Goal: Task Accomplishment & Management: Manage account settings

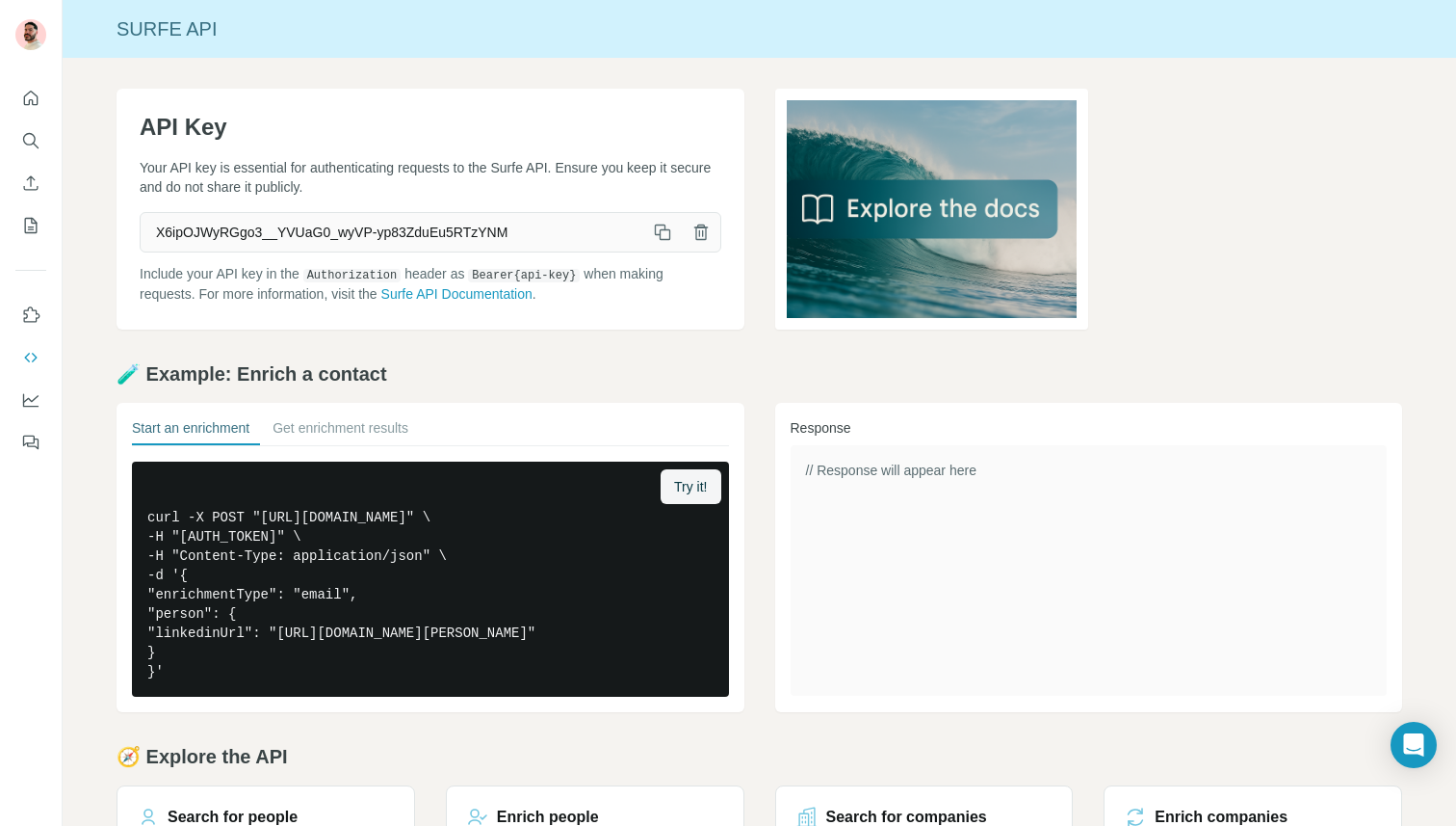
click at [13, 145] on div at bounding box center [31, 265] width 62 height 390
click at [28, 149] on icon "Search" at bounding box center [31, 141] width 19 height 19
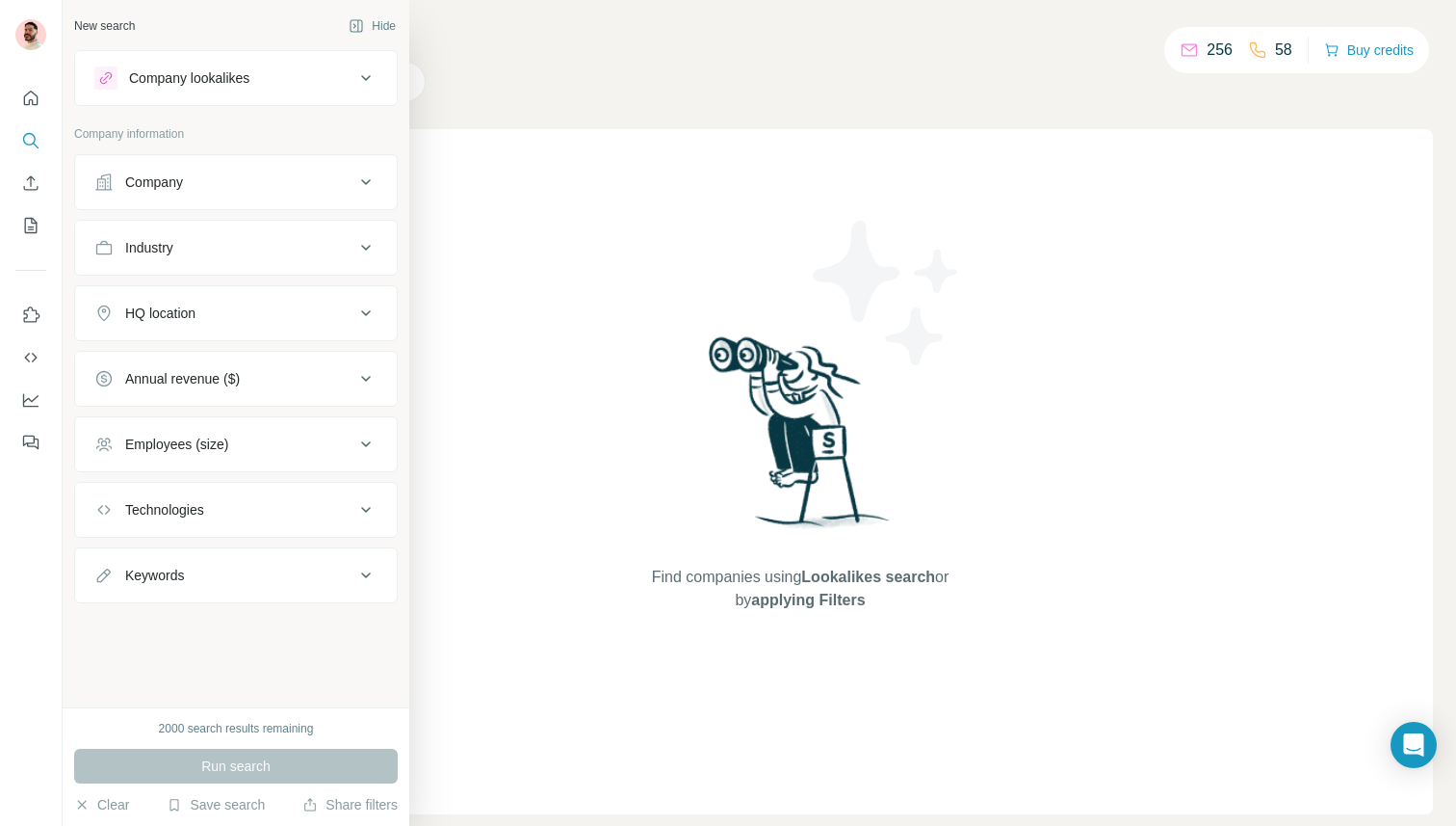
click at [188, 170] on button "Company" at bounding box center [236, 183] width 322 height 46
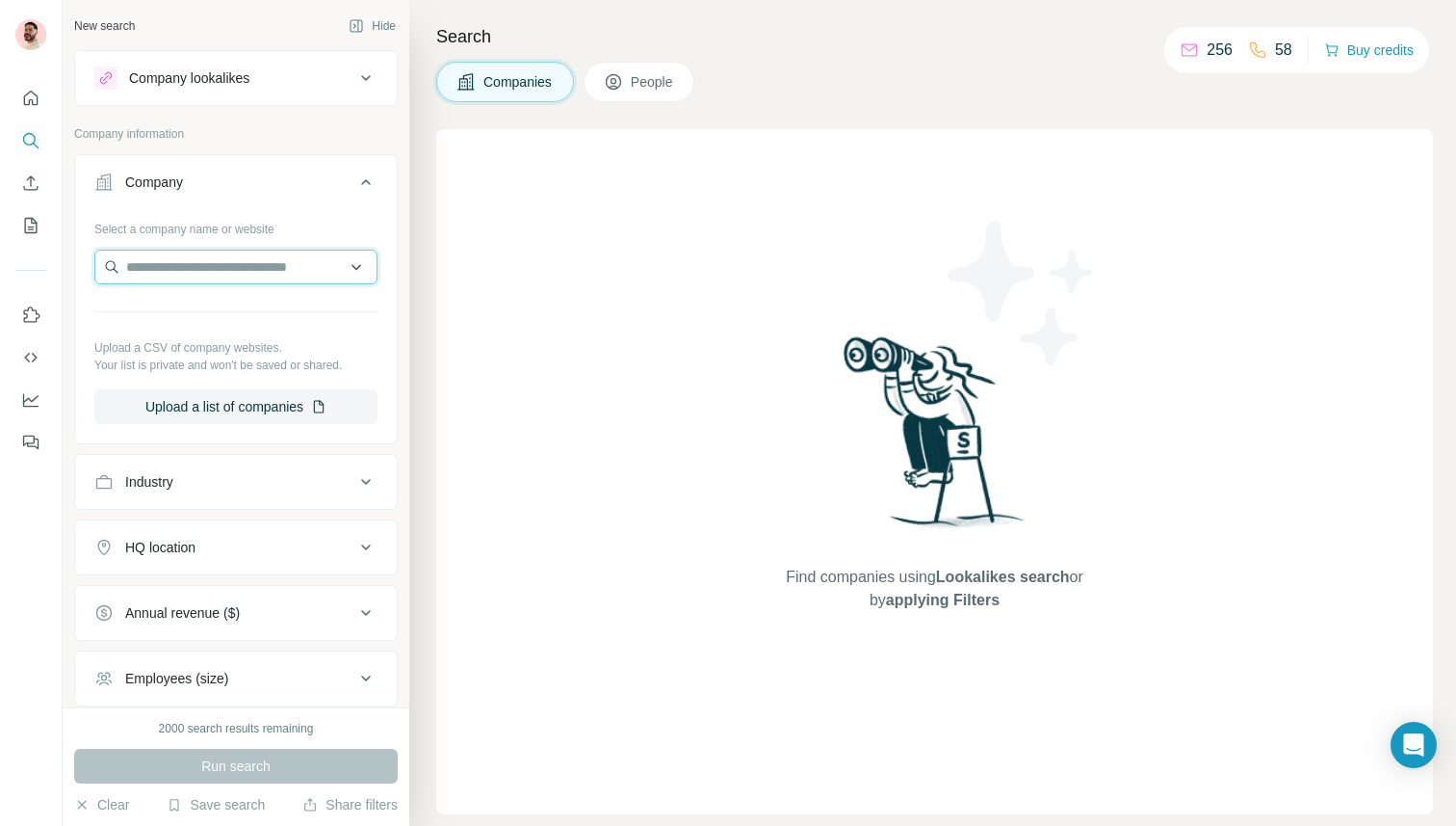
click at [214, 270] on input "text" at bounding box center [236, 267] width 283 height 35
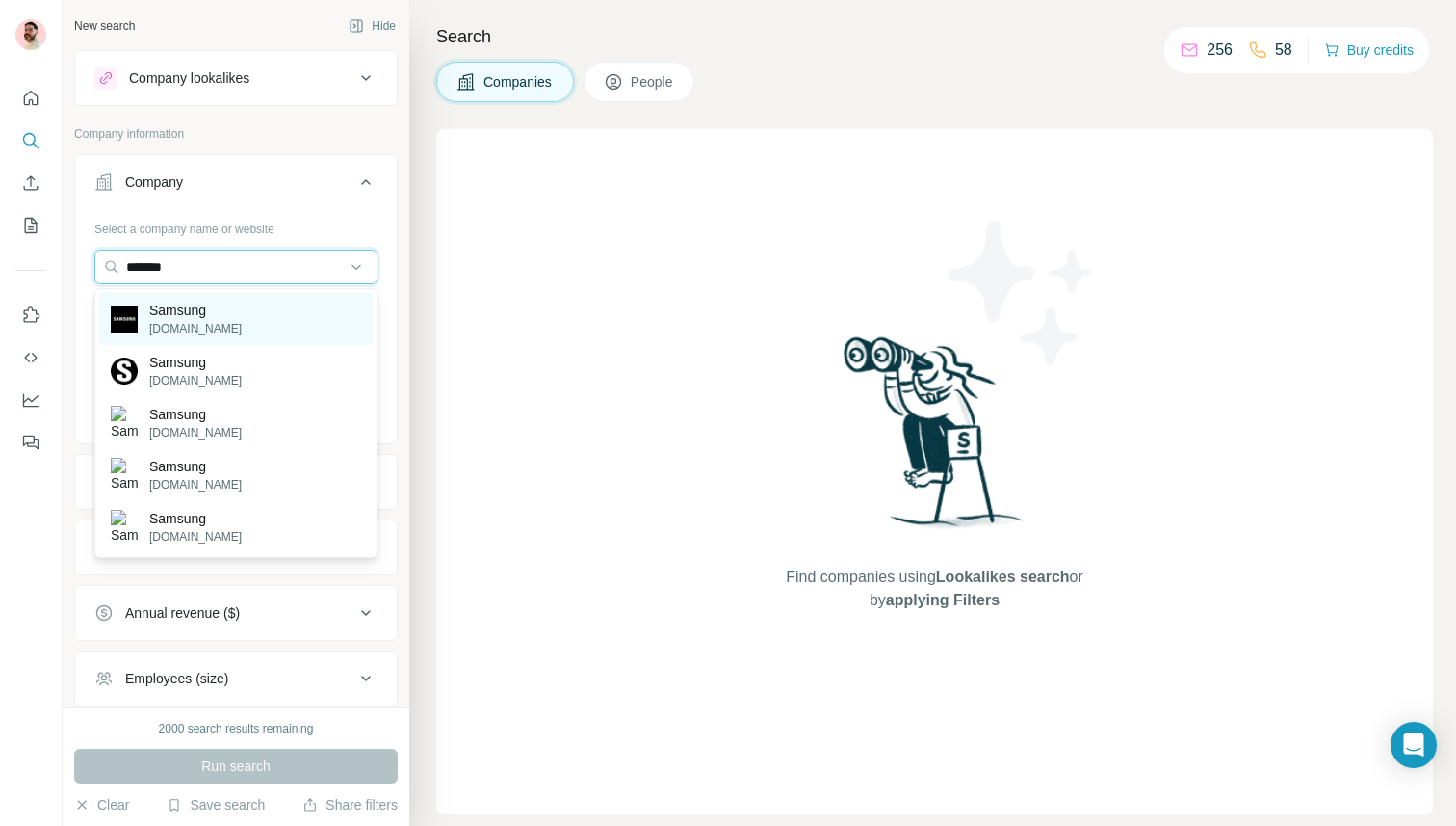
type input "*******"
click at [209, 316] on p "Samsung" at bounding box center [196, 310] width 93 height 19
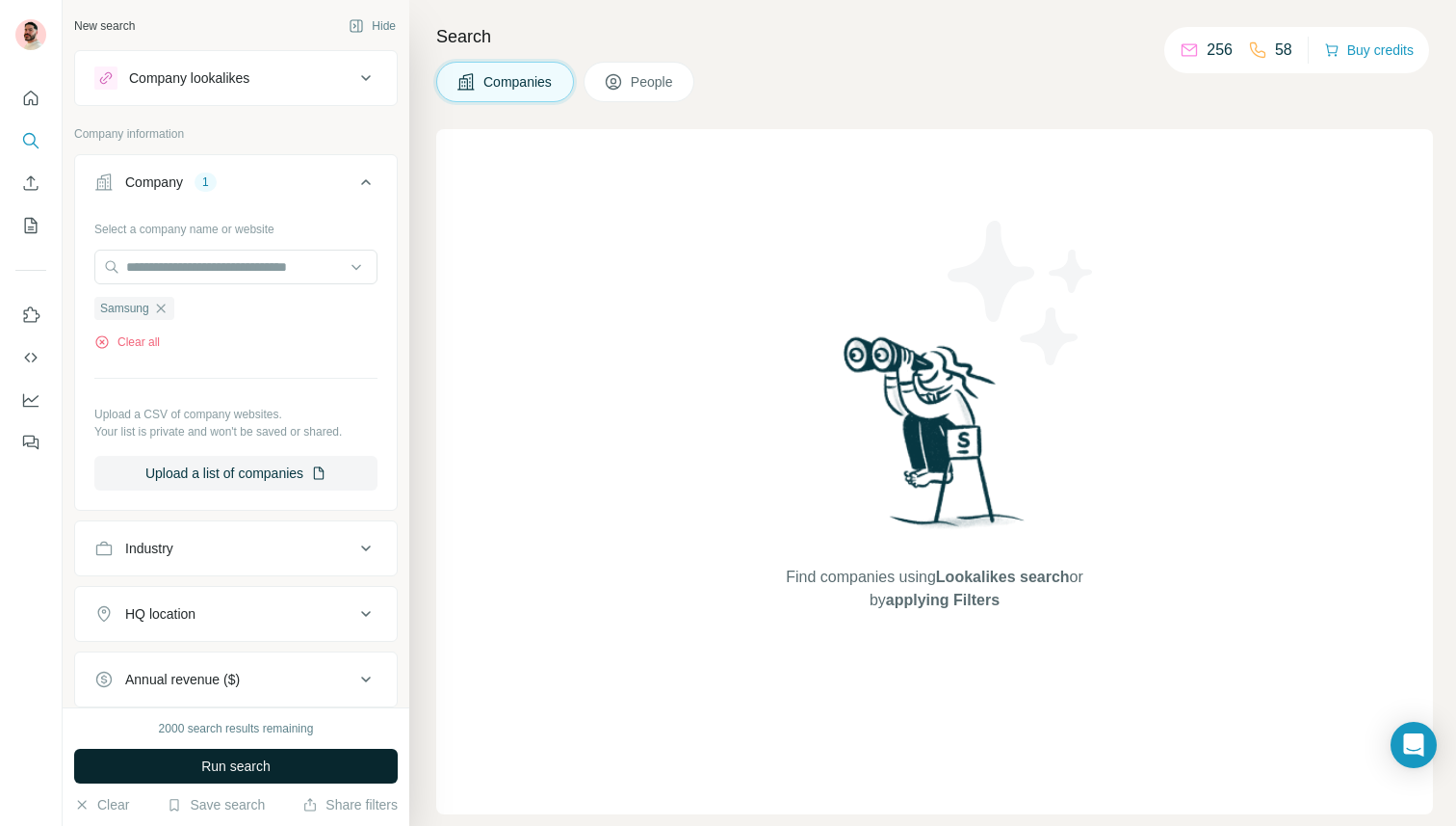
click at [224, 759] on span "Run search" at bounding box center [236, 766] width 70 height 19
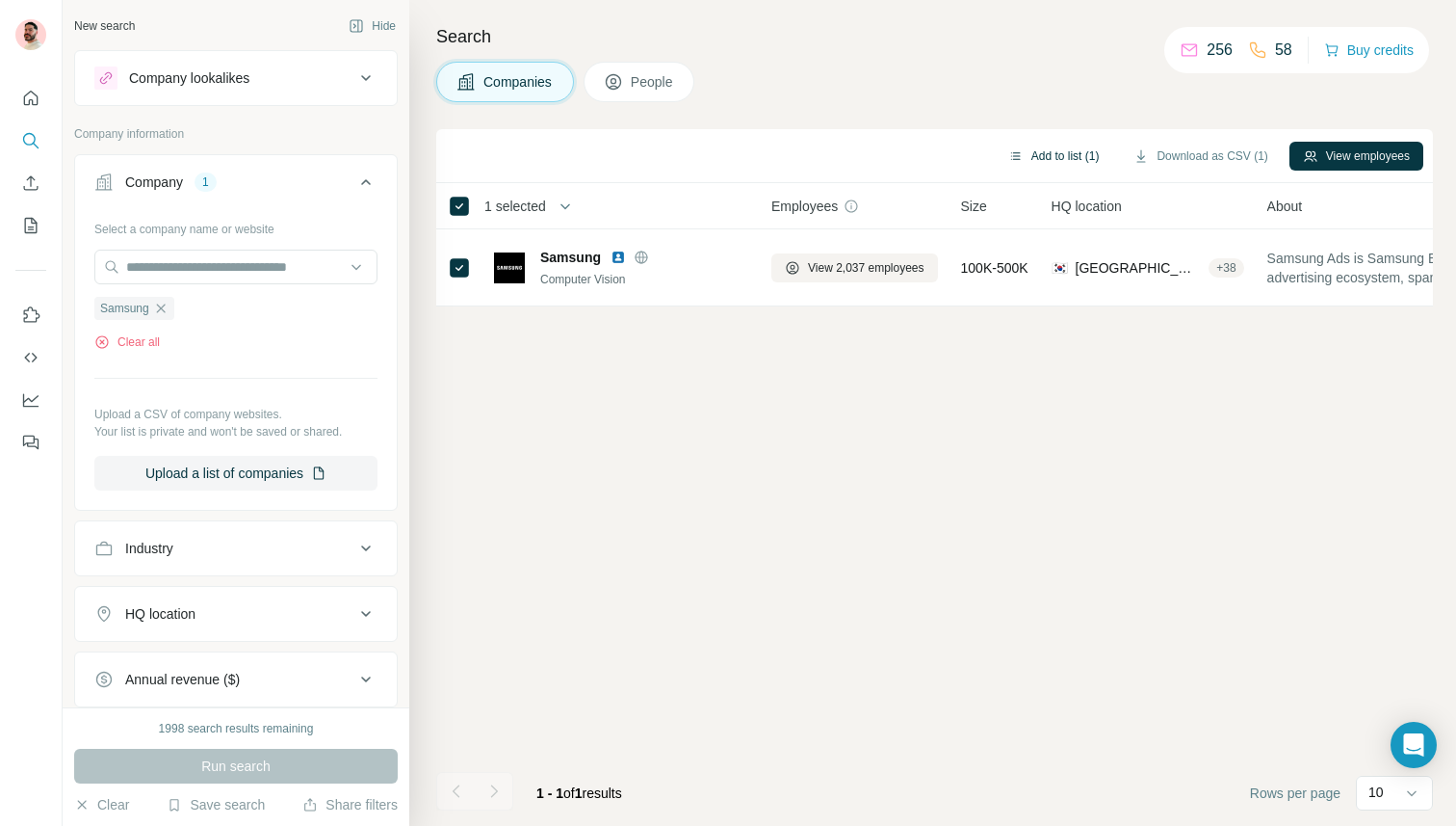
click at [1049, 146] on button "Add to list (1)" at bounding box center [1053, 157] width 119 height 29
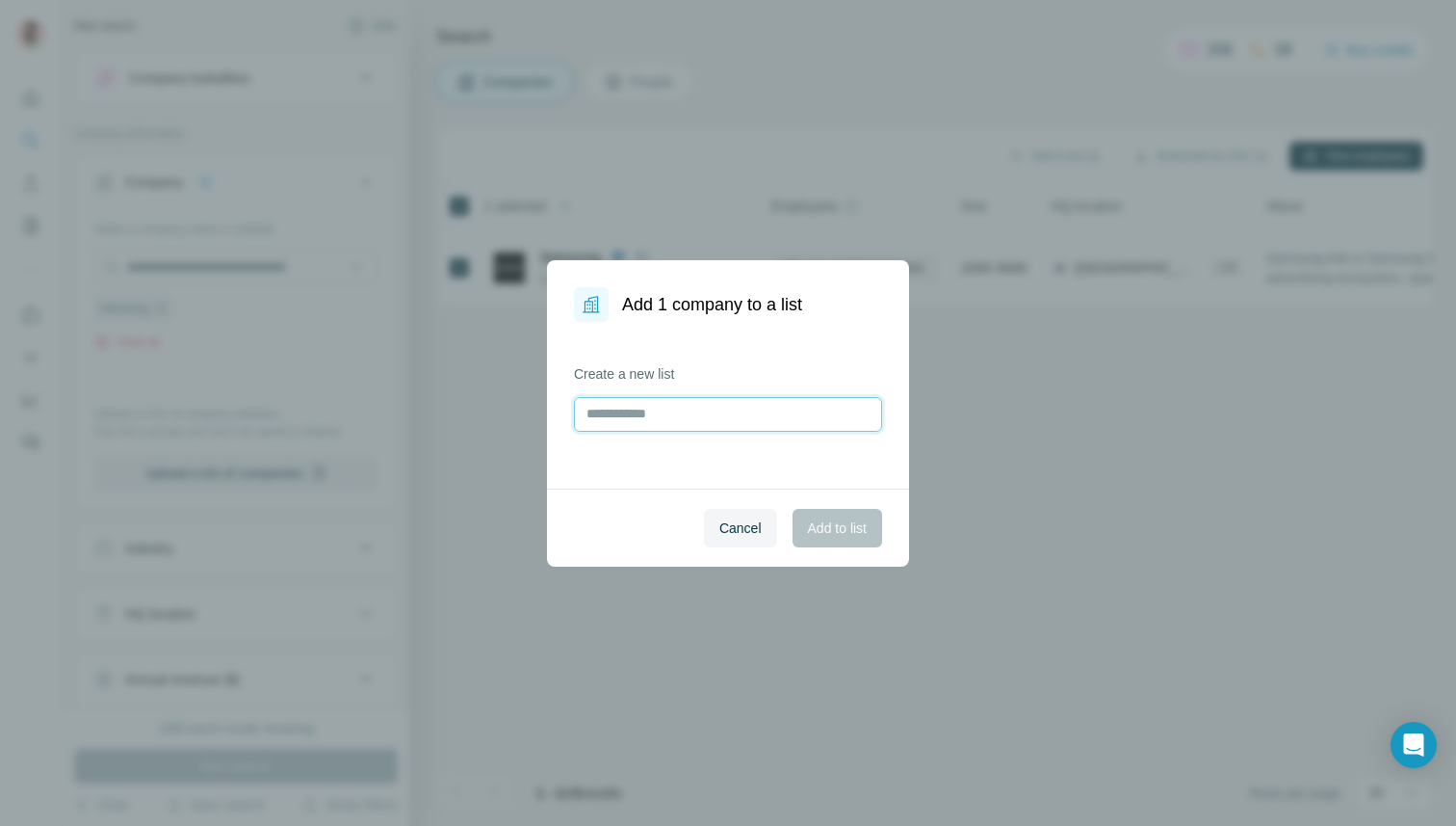
click at [650, 419] on input "text" at bounding box center [727, 414] width 308 height 35
type input "**********"
click at [808, 519] on span "Add to list" at bounding box center [837, 527] width 59 height 19
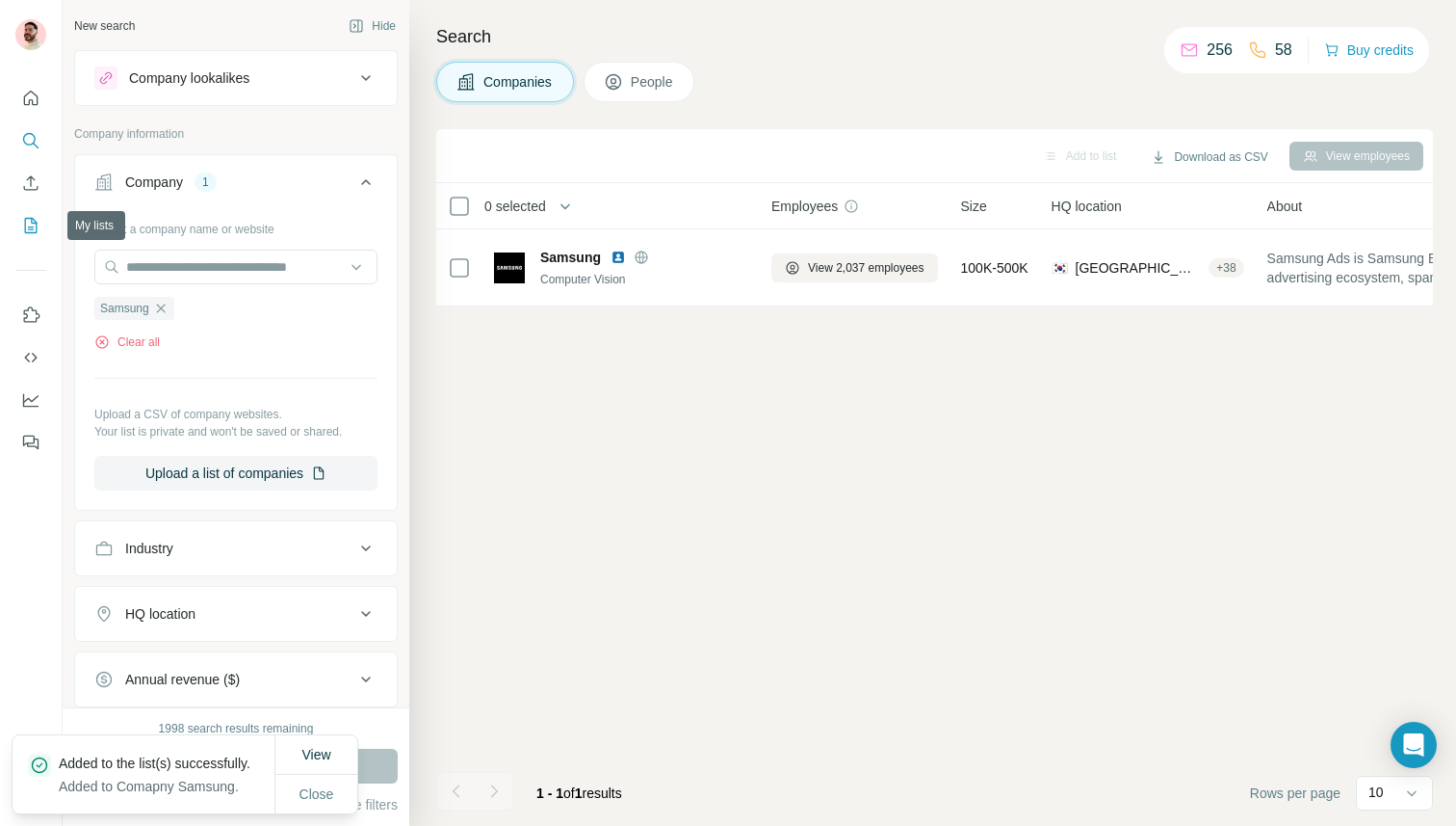
click at [32, 222] on icon "My lists" at bounding box center [33, 223] width 10 height 13
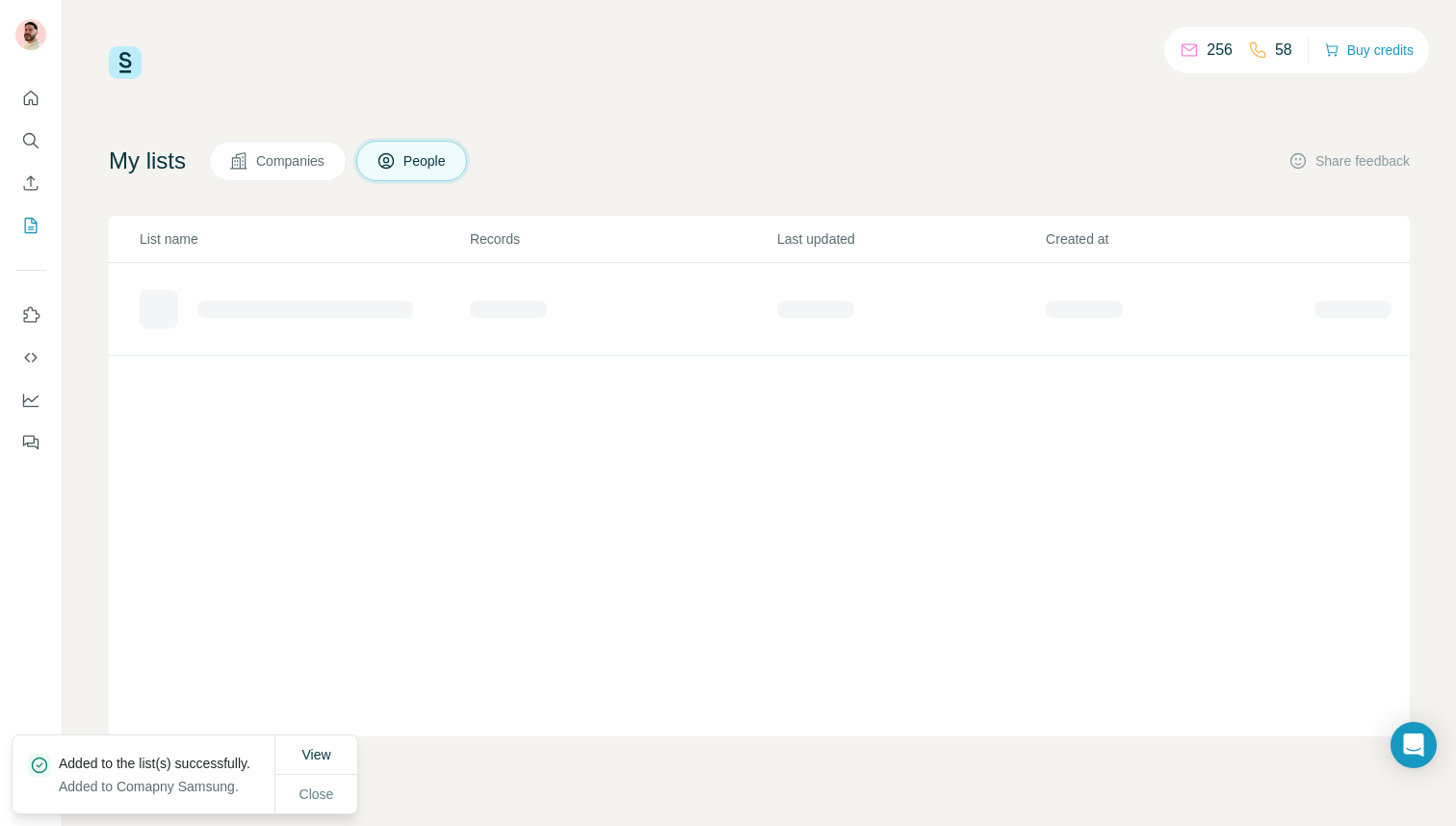
click at [282, 166] on span "Companies" at bounding box center [291, 161] width 70 height 19
click at [315, 784] on span "Close" at bounding box center [317, 794] width 35 height 19
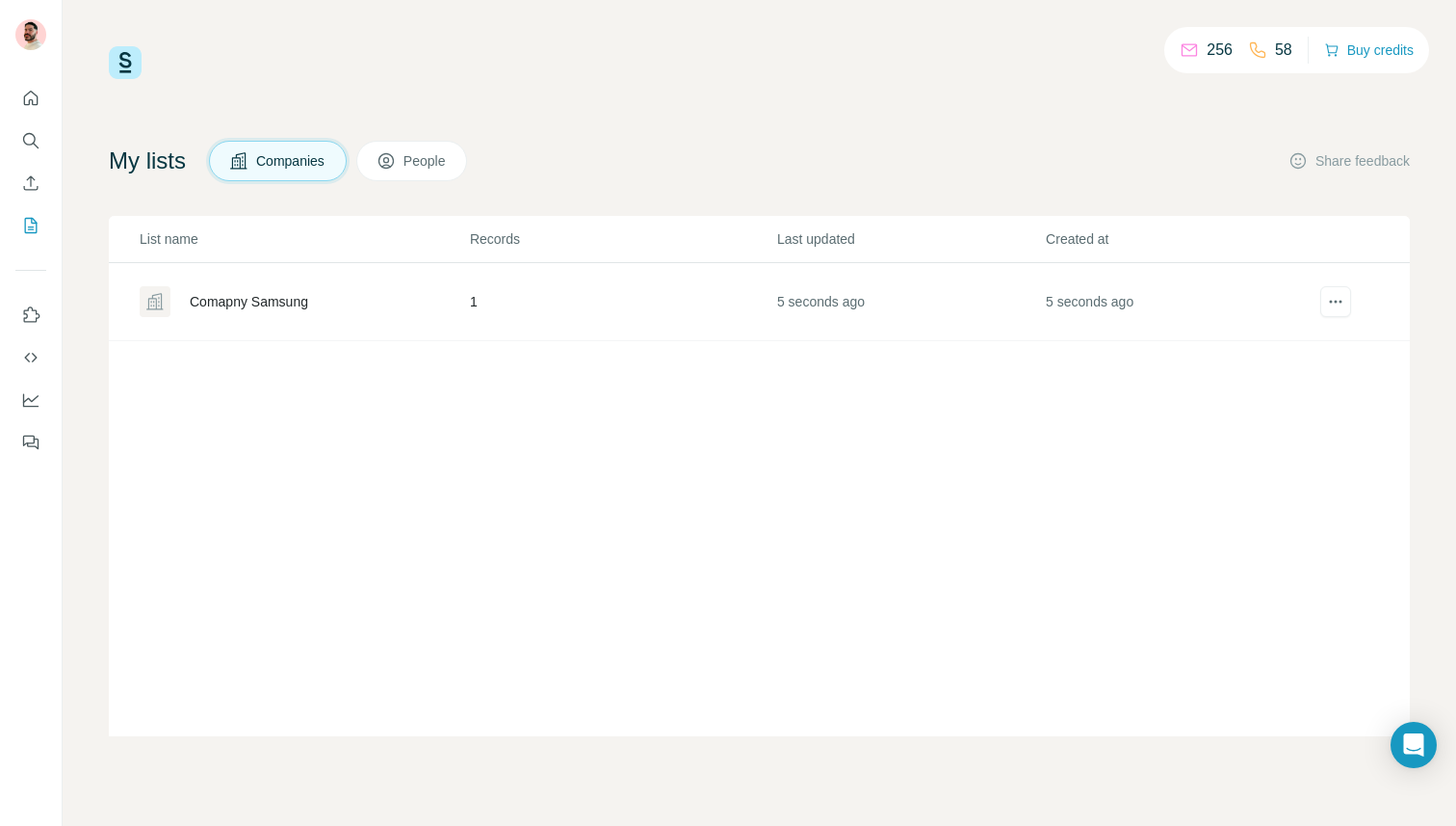
click at [270, 299] on div "Comapny Samsung" at bounding box center [248, 301] width 119 height 19
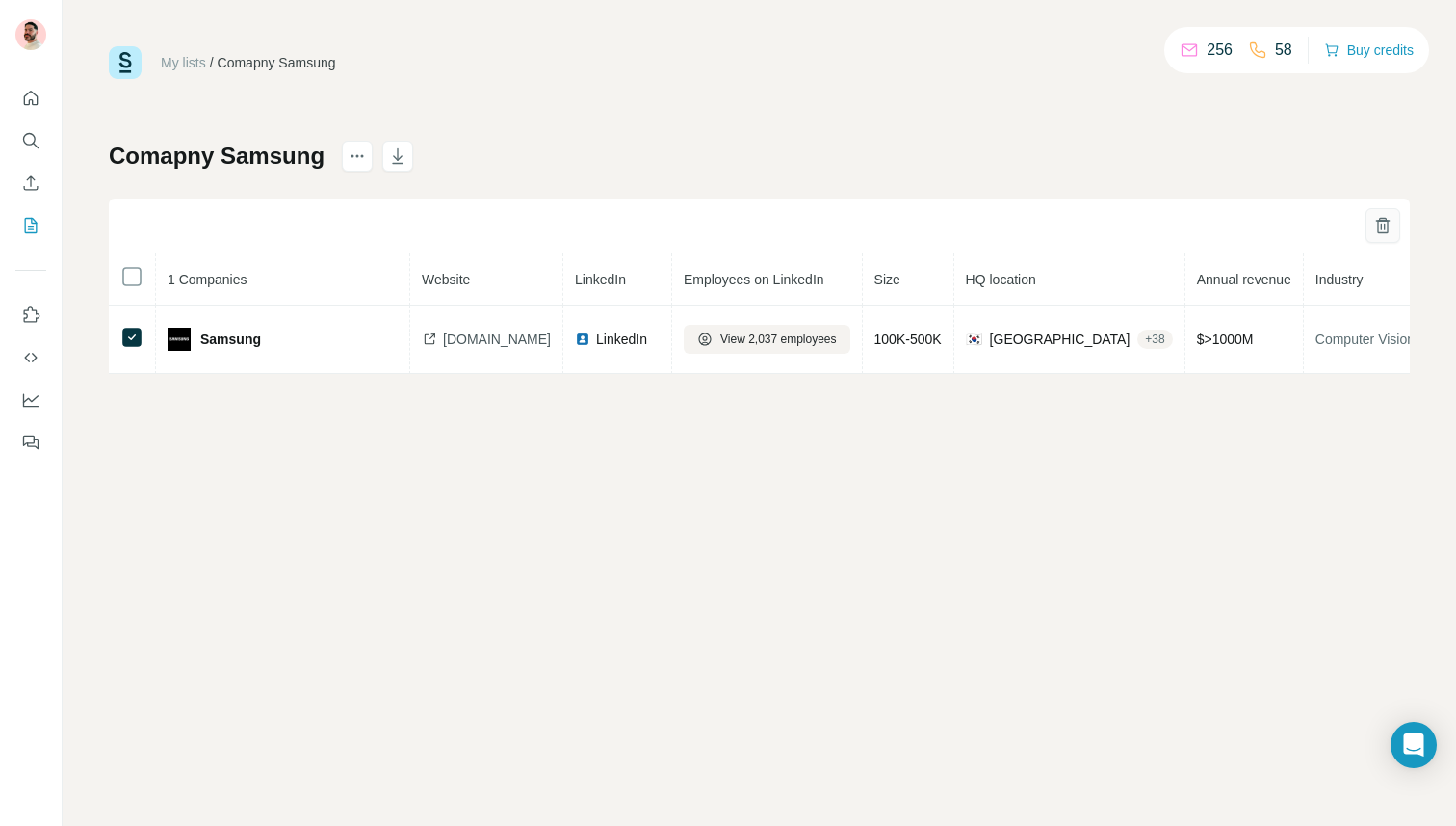
click at [1391, 222] on icon "button" at bounding box center [1383, 225] width 19 height 19
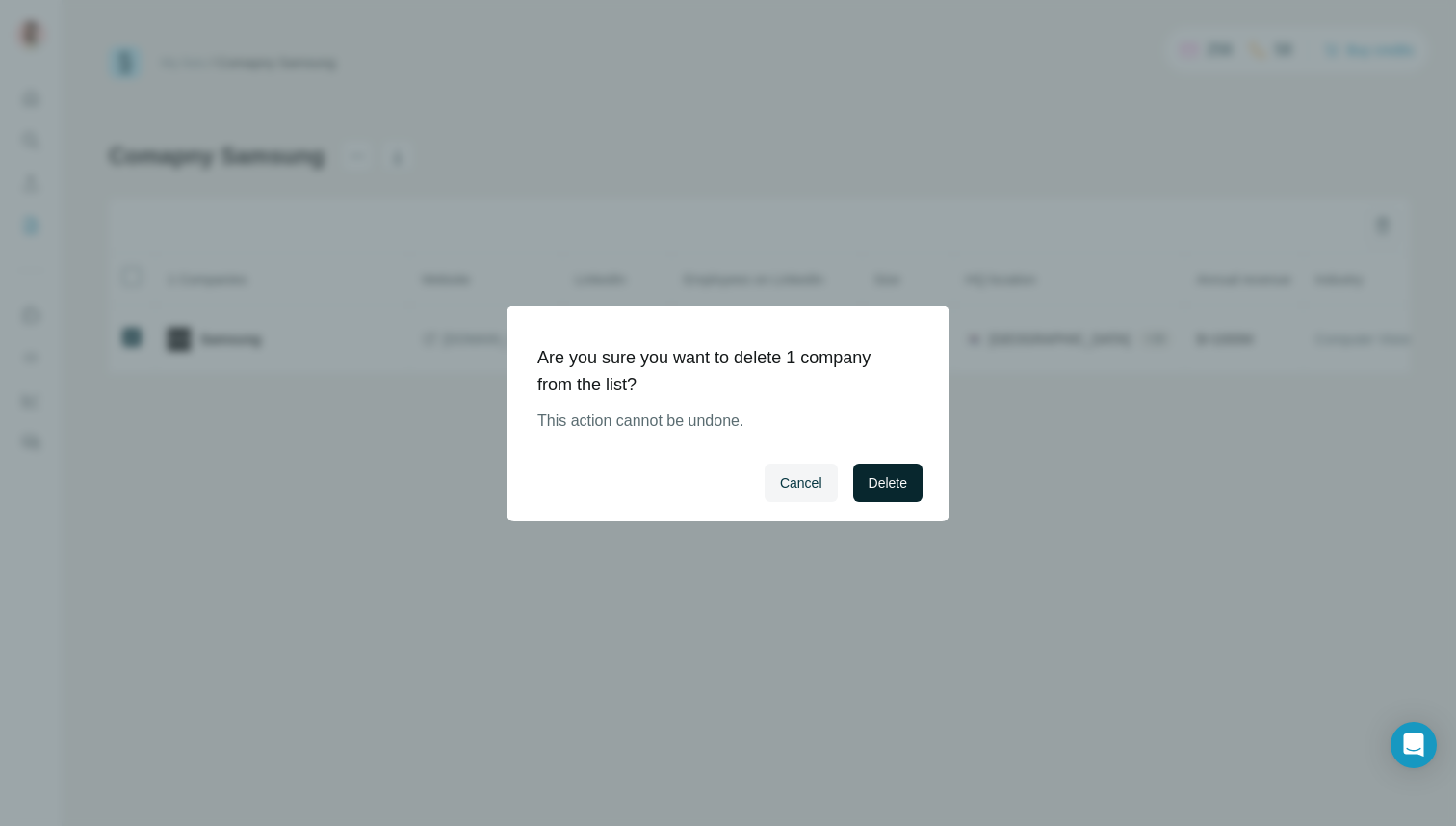
click at [854, 475] on button "Delete" at bounding box center [887, 483] width 70 height 39
